Goal: Task Accomplishment & Management: Use online tool/utility

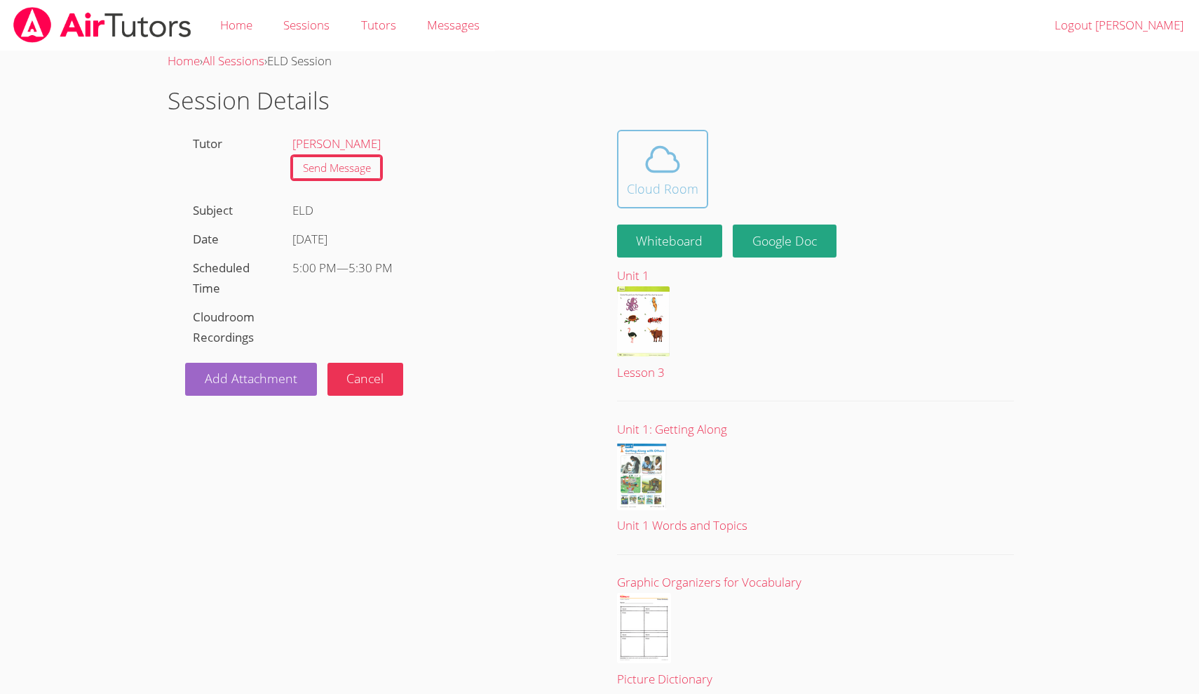
click at [641, 149] on span at bounding box center [663, 159] width 72 height 39
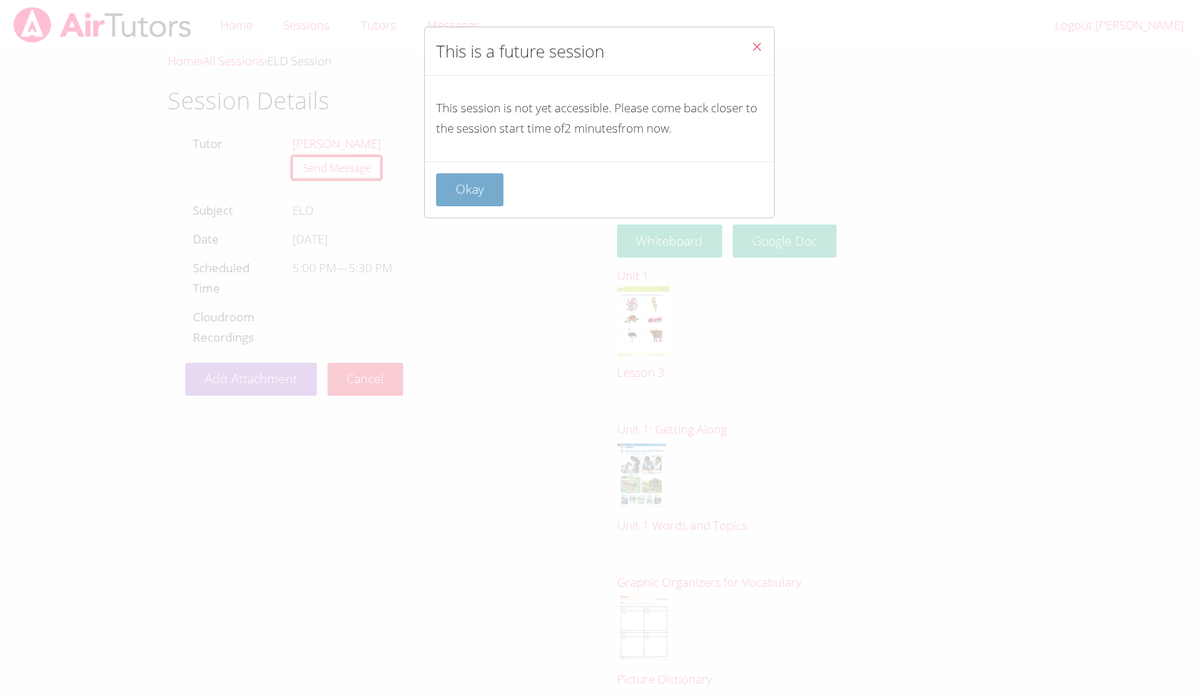
click at [487, 191] on button "Okay" at bounding box center [469, 189] width 67 height 33
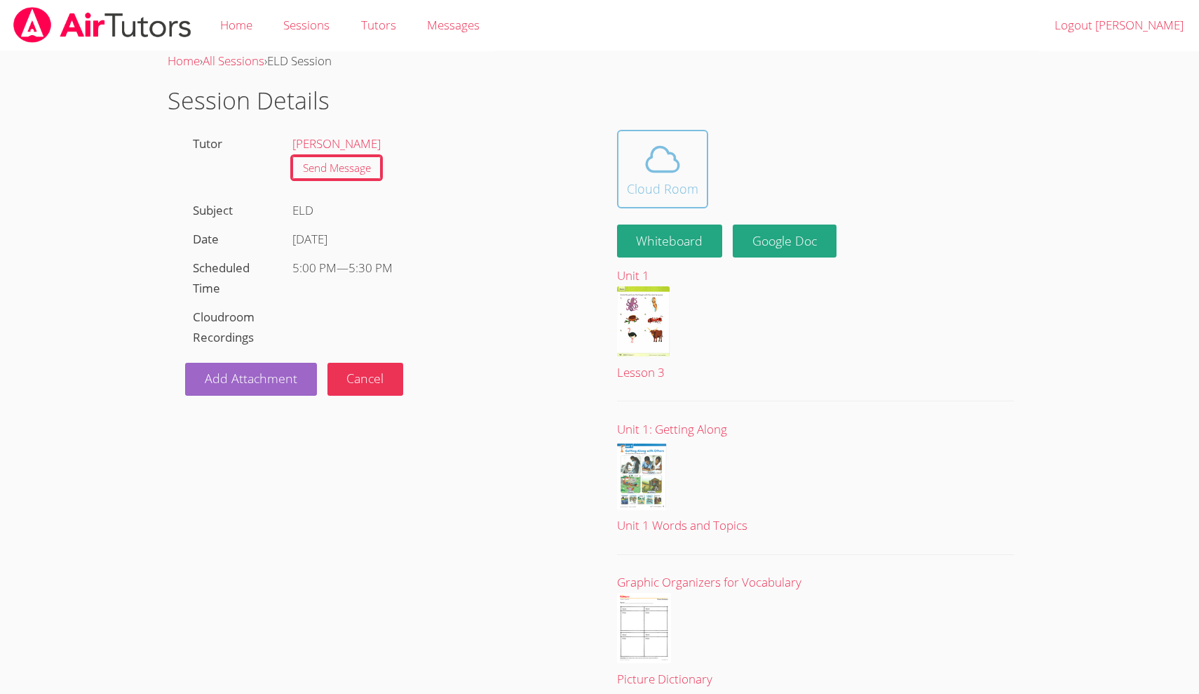
click at [680, 189] on div "Cloud Room" at bounding box center [663, 189] width 72 height 20
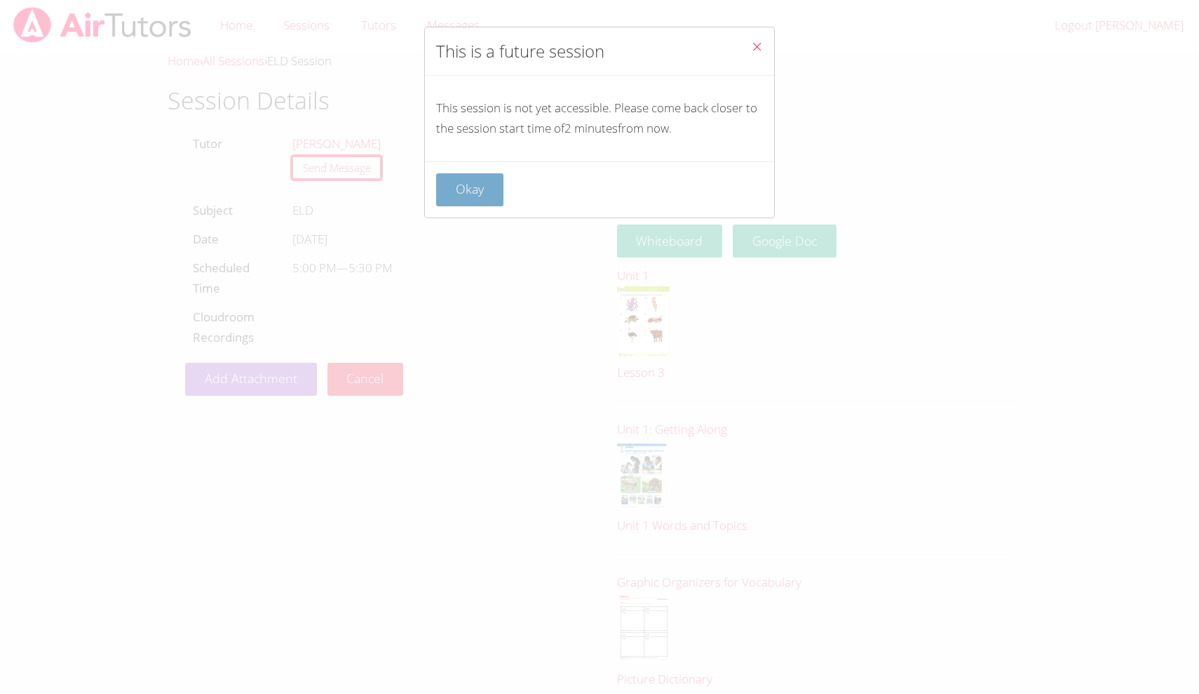
click at [462, 182] on button "Okay" at bounding box center [469, 189] width 67 height 33
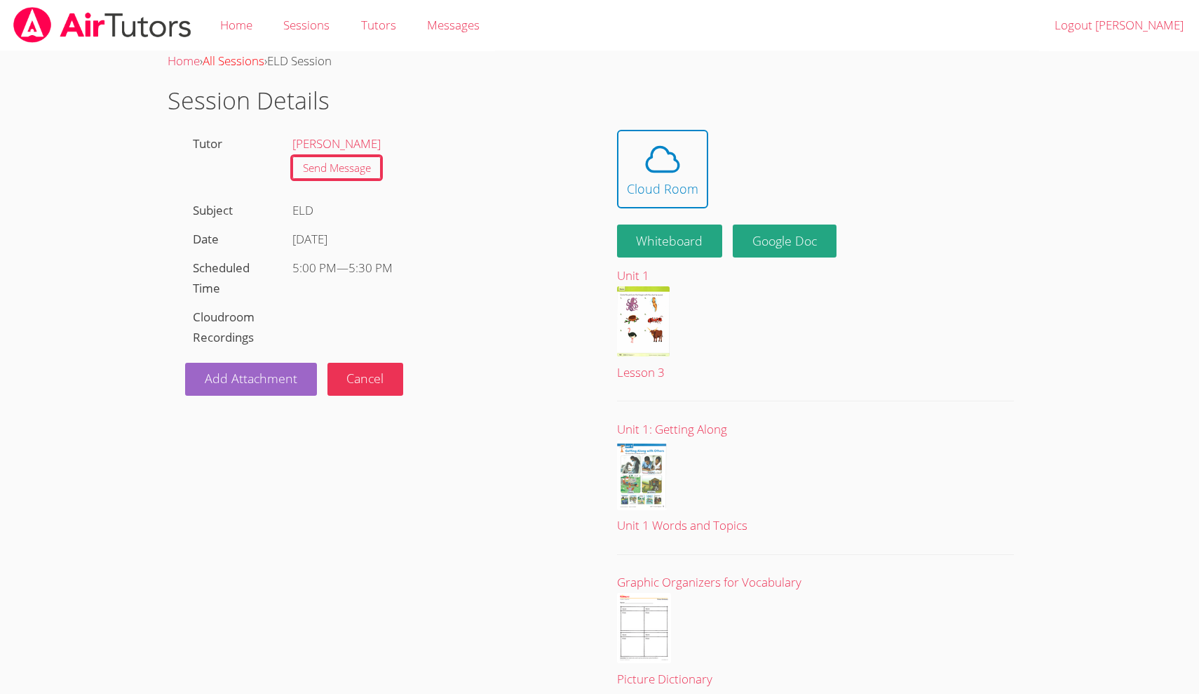
click at [244, 58] on link "All Sessions" at bounding box center [234, 61] width 62 height 16
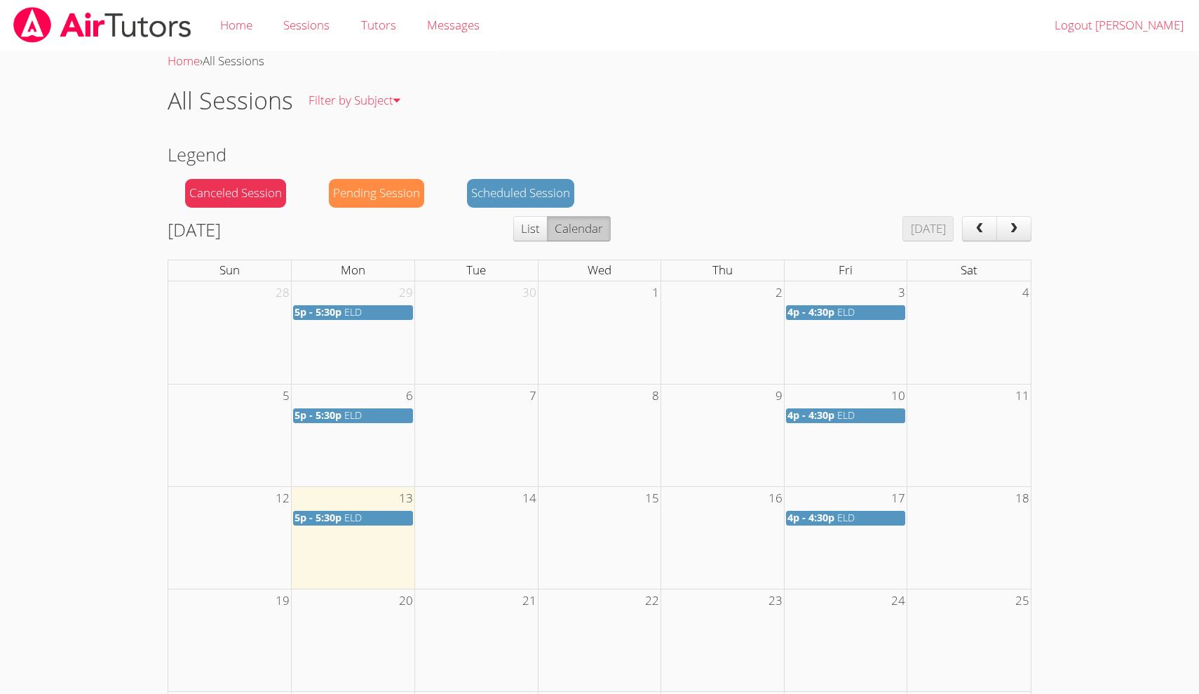
click at [339, 518] on span "5p - 5:30p" at bounding box center [318, 517] width 47 height 13
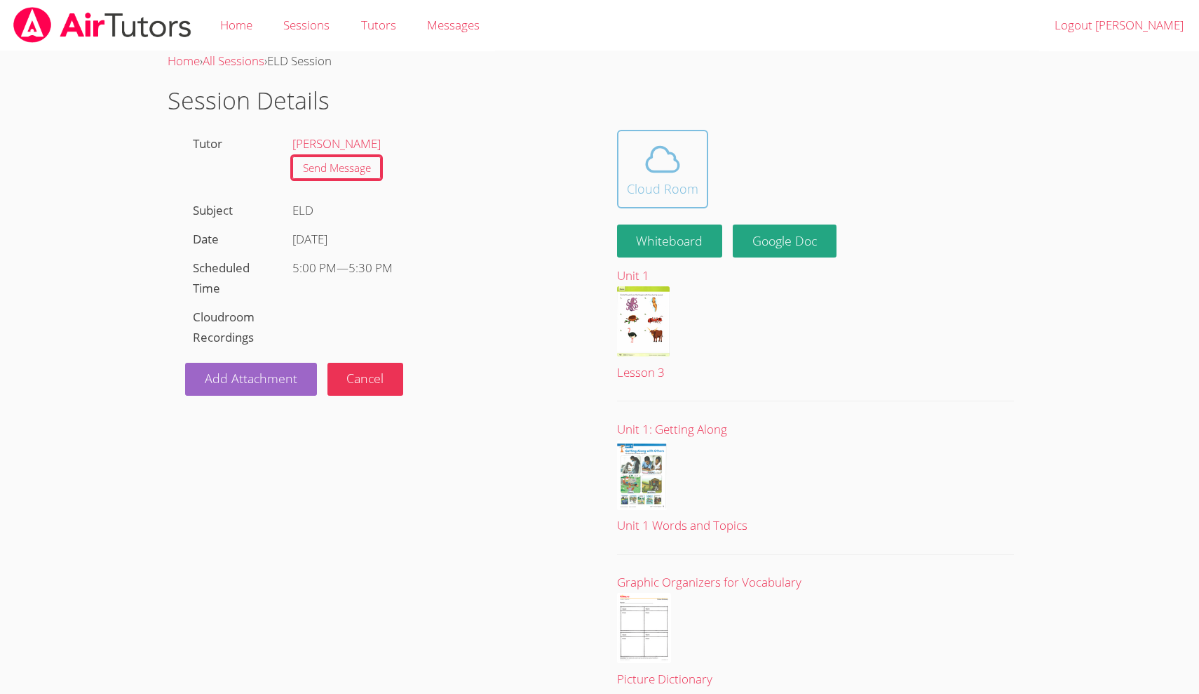
click at [640, 191] on div "Cloud Room" at bounding box center [663, 189] width 72 height 20
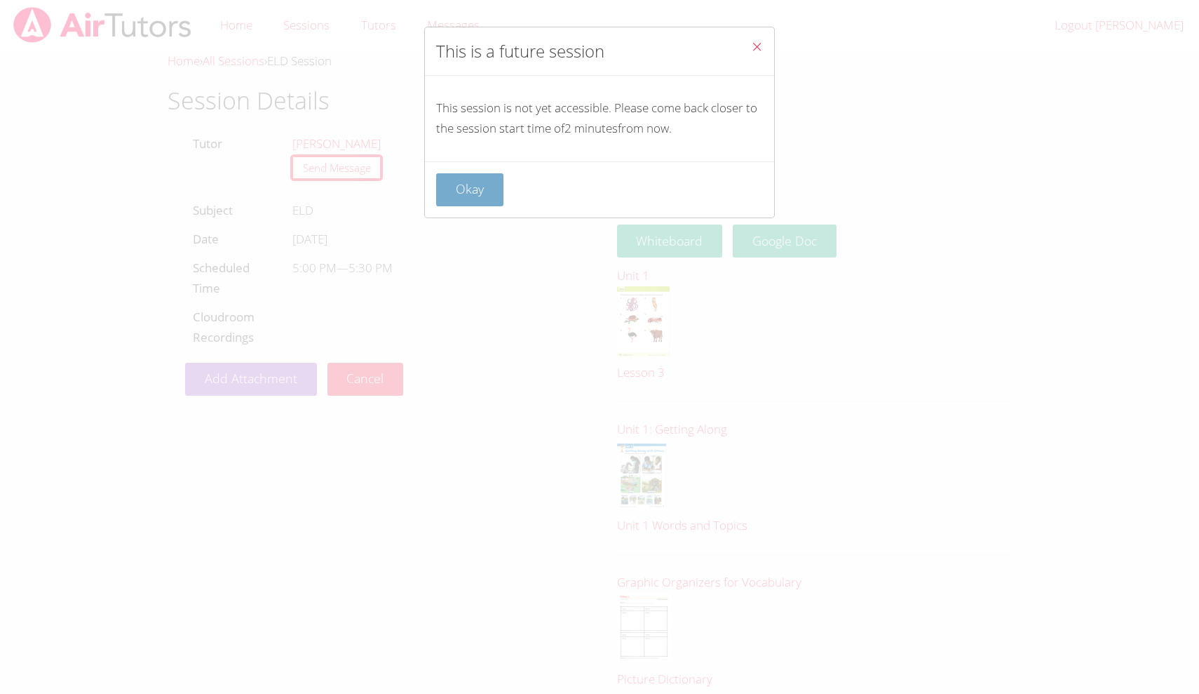
click at [501, 194] on button "Okay" at bounding box center [469, 189] width 67 height 33
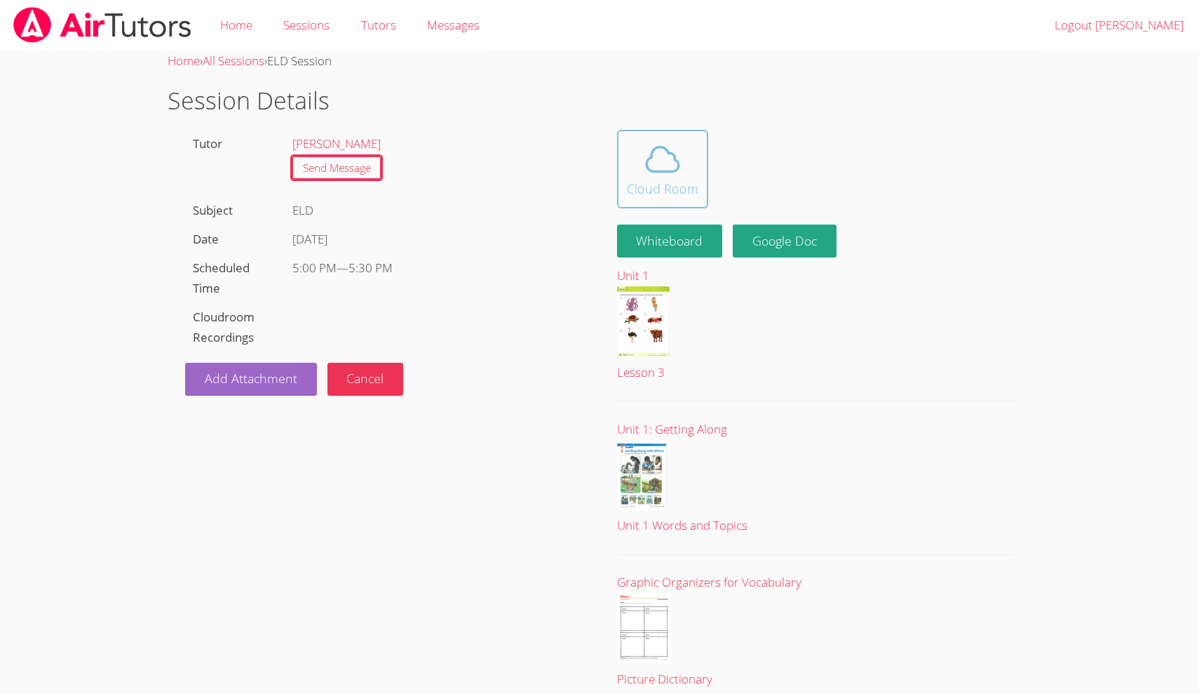
click at [675, 154] on icon at bounding box center [663, 159] width 32 height 25
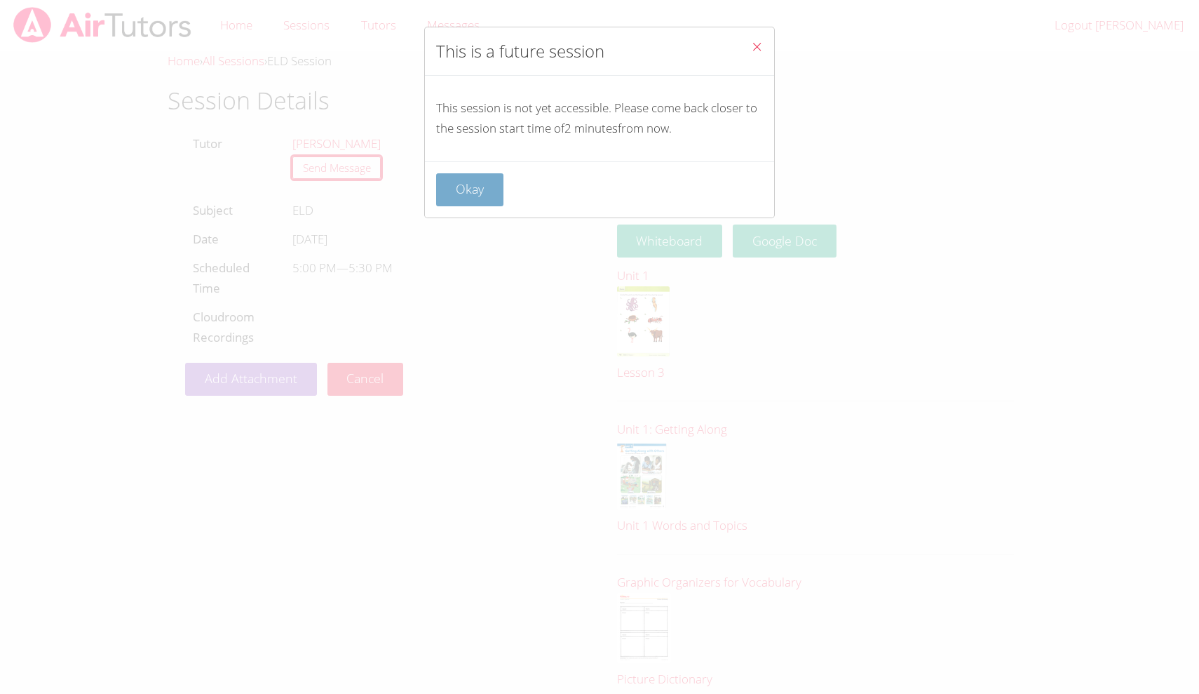
click at [475, 182] on button "Okay" at bounding box center [469, 189] width 67 height 33
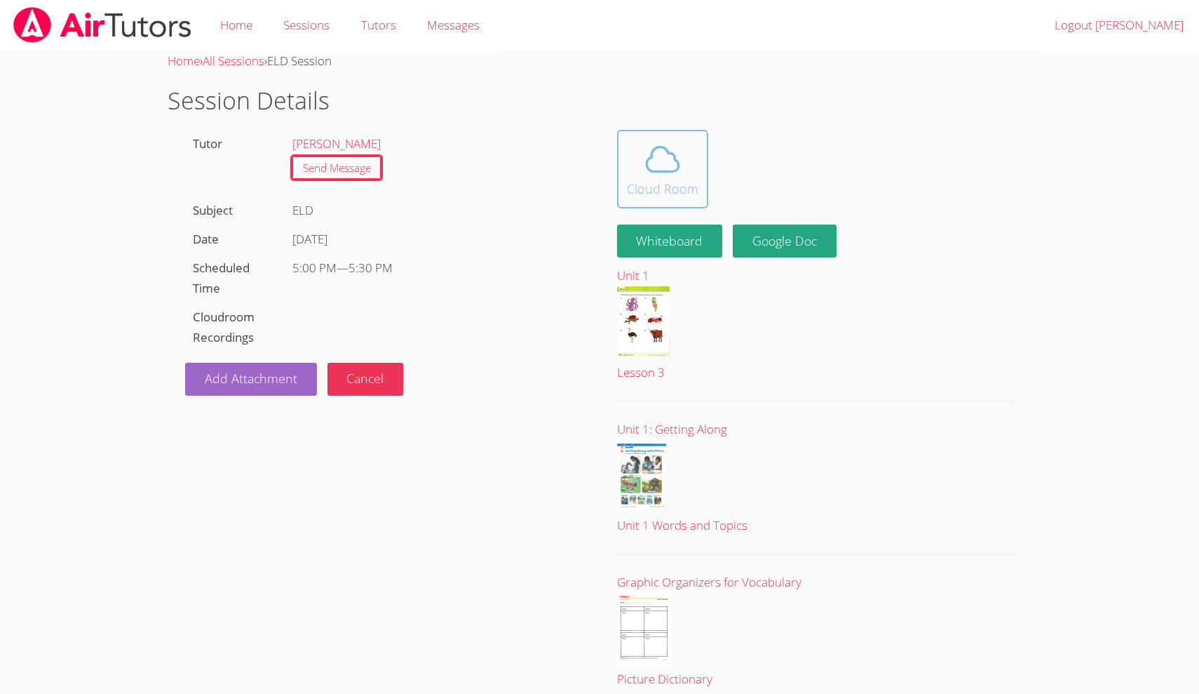
click at [647, 184] on div "Cloud Room" at bounding box center [663, 189] width 72 height 20
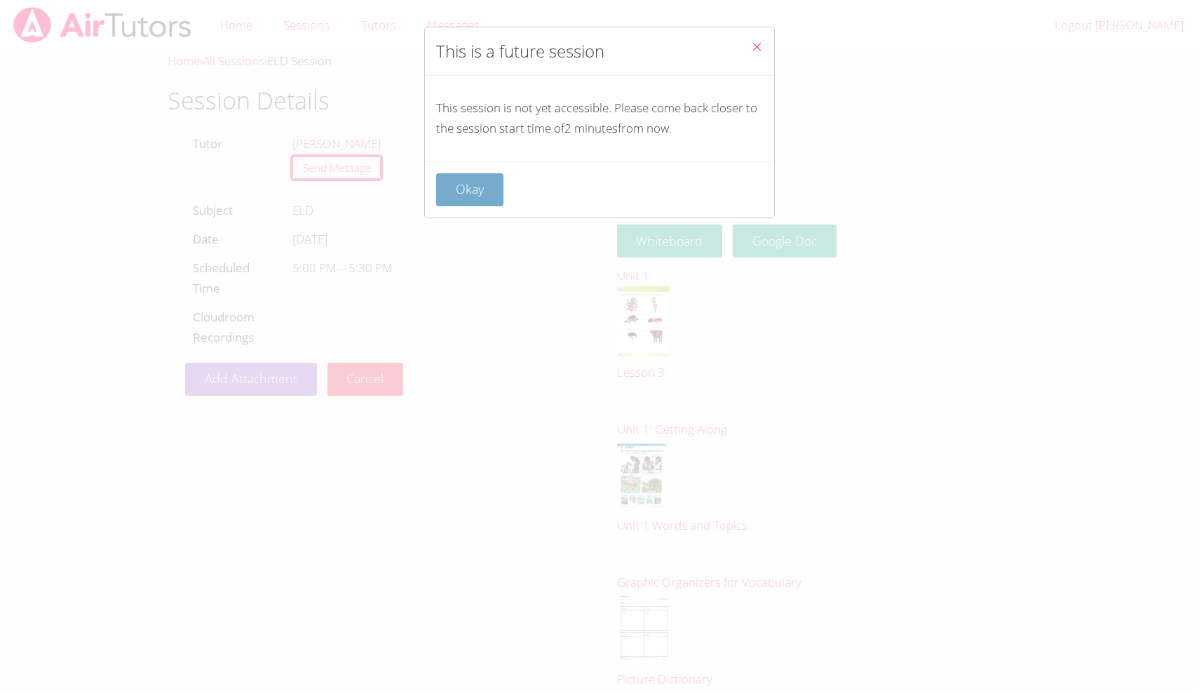
click at [476, 191] on button "Okay" at bounding box center [469, 189] width 67 height 33
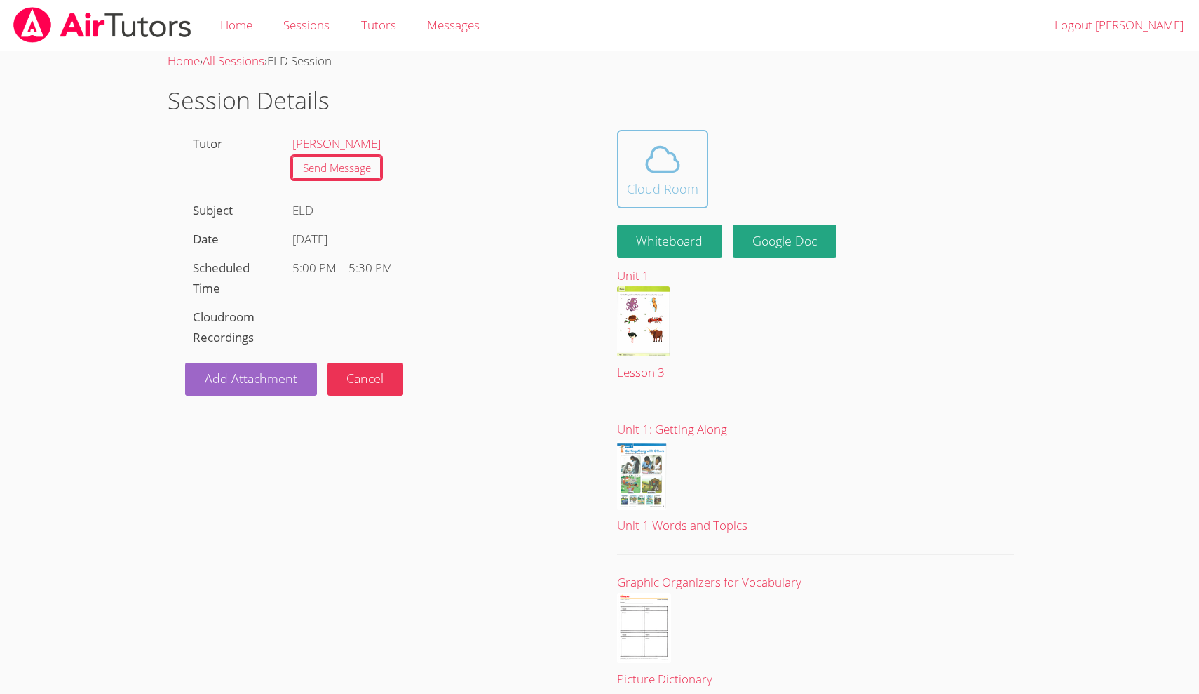
click at [685, 184] on div "Cloud Room" at bounding box center [663, 189] width 72 height 20
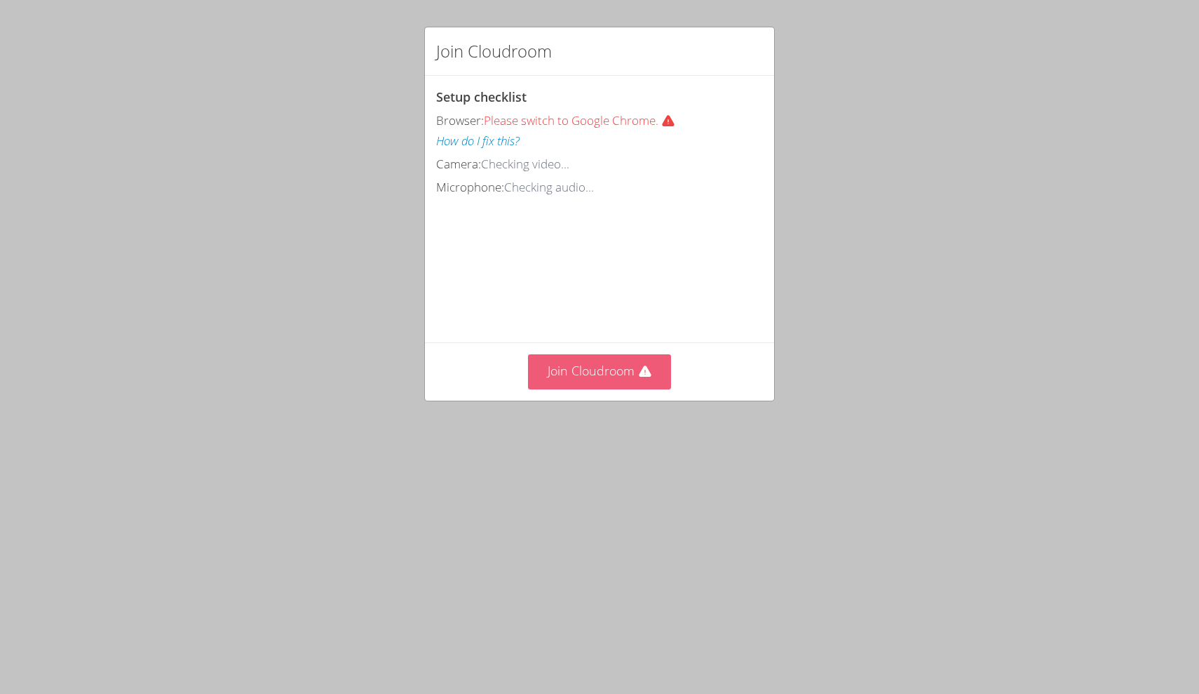
click at [635, 375] on button "Join Cloudroom" at bounding box center [600, 371] width 144 height 34
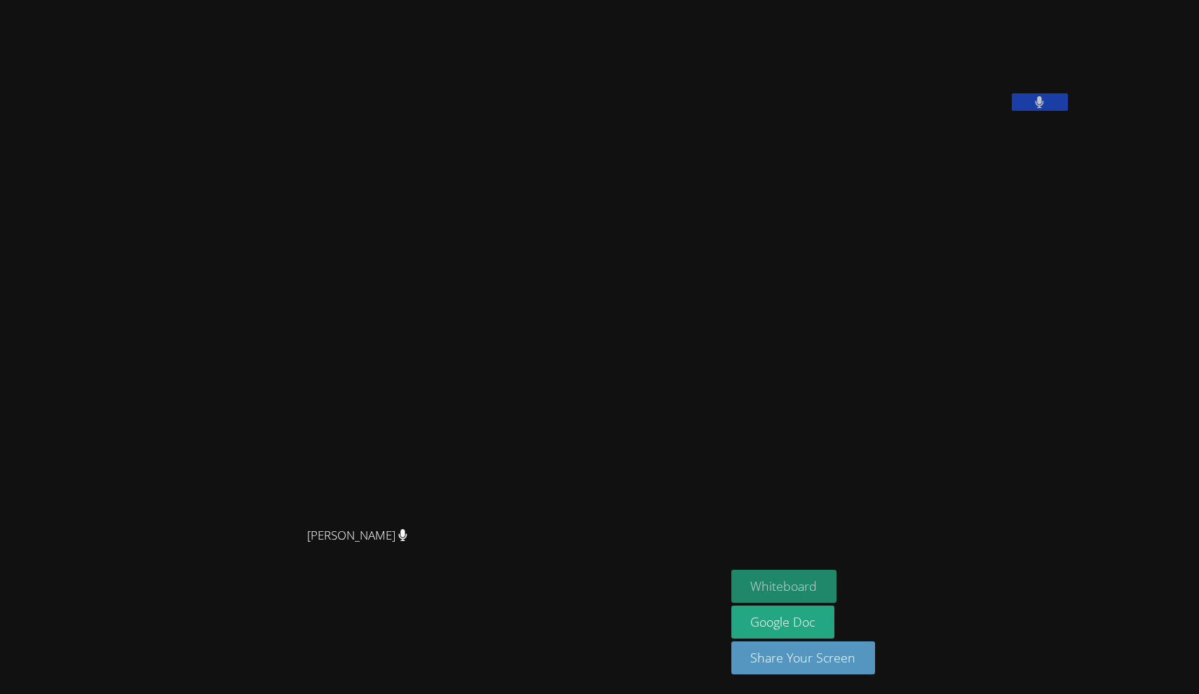
click at [732, 589] on button "Whiteboard" at bounding box center [785, 586] width 106 height 33
click at [837, 581] on button "Whiteboard" at bounding box center [785, 586] width 106 height 33
